Goal: Task Accomplishment & Management: Manage account settings

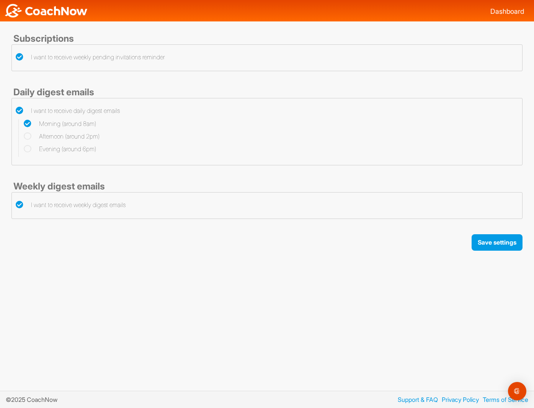
click at [22, 205] on icon at bounding box center [20, 205] width 8 height 8
click at [21, 205] on input "I want to receive weekly digest emails" at bounding box center [18, 202] width 5 height 5
checkbox input "false"
click at [18, 58] on icon at bounding box center [20, 57] width 8 height 8
click at [18, 57] on input "I want to receive weekly pending invitations reminder" at bounding box center [18, 54] width 5 height 5
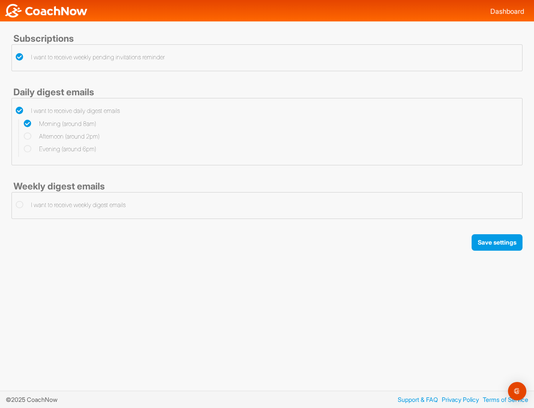
checkbox input "false"
click at [18, 110] on icon at bounding box center [20, 111] width 8 height 8
click at [18, 110] on input "I want to receive daily digest emails" at bounding box center [18, 108] width 5 height 5
checkbox input "false"
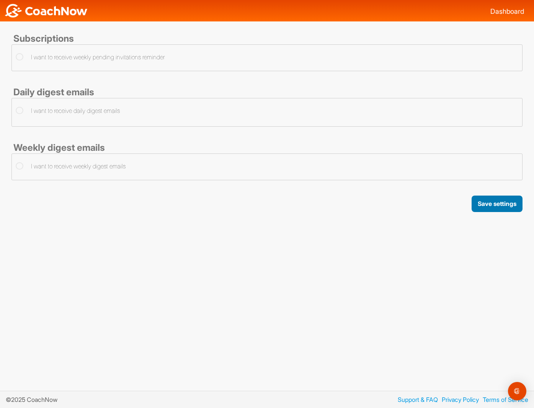
click at [485, 203] on button "Save settings" at bounding box center [497, 204] width 51 height 16
click at [488, 212] on div "Subscriptions I want to receive weekly pending invitations reminder Daily diges…" at bounding box center [267, 199] width 534 height 356
click at [488, 205] on button "Save settings" at bounding box center [497, 204] width 51 height 16
click at [491, 204] on button "Save settings" at bounding box center [497, 204] width 51 height 16
